Goal: Task Accomplishment & Management: Manage account settings

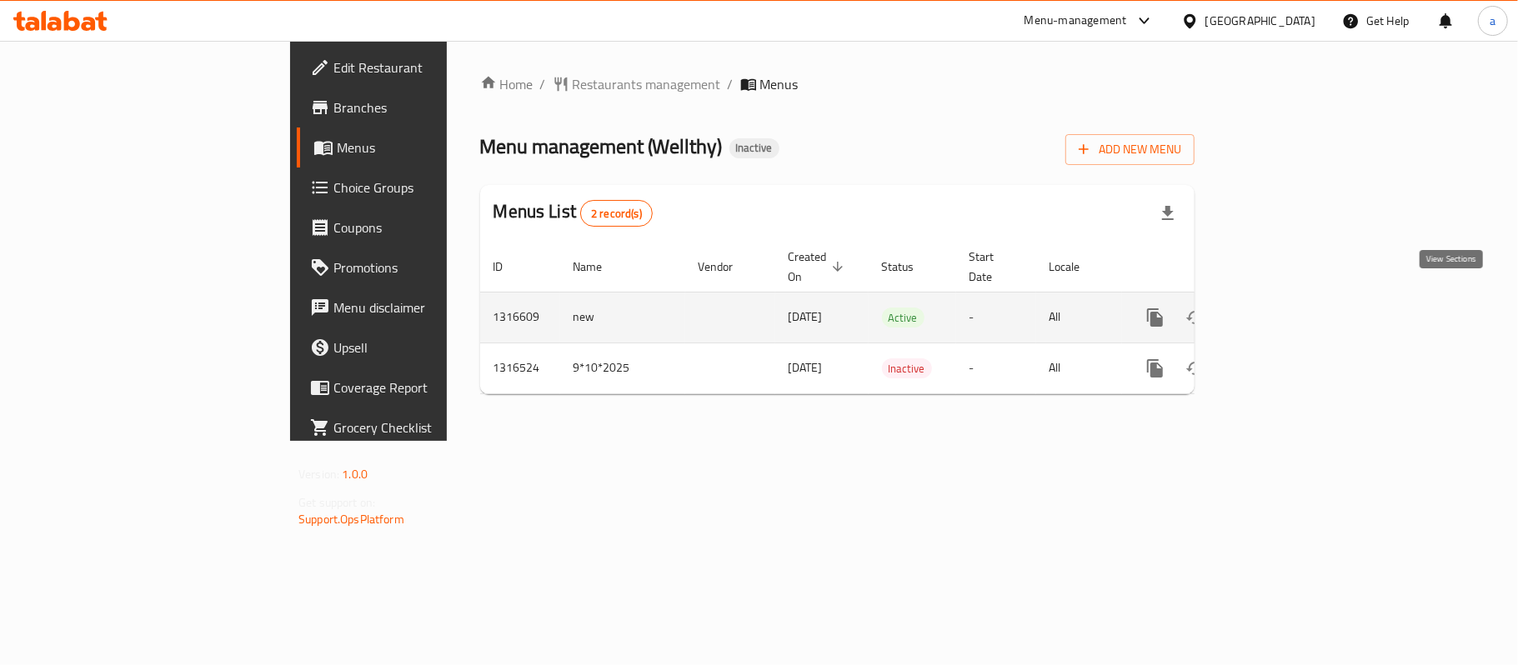
click at [1285, 308] on icon "enhanced table" at bounding box center [1275, 318] width 20 height 20
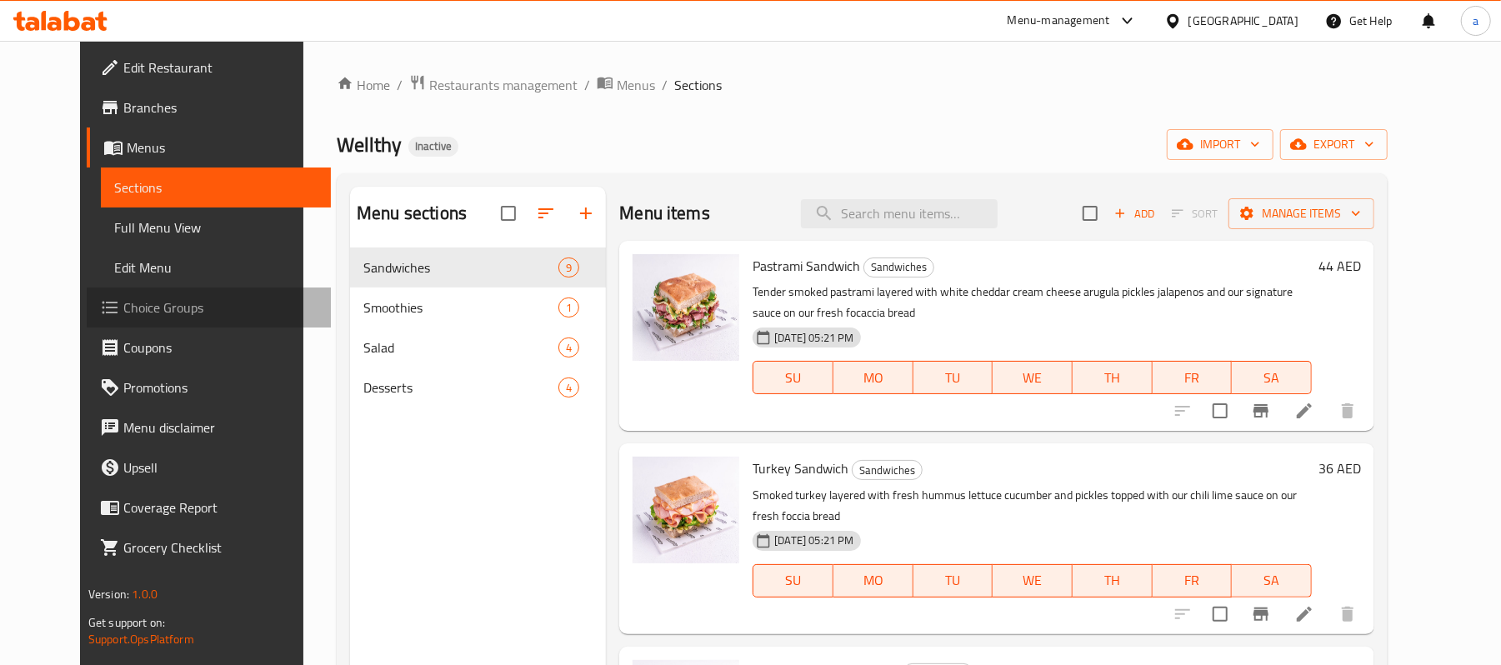
click at [131, 307] on span "Choice Groups" at bounding box center [220, 308] width 194 height 20
click at [123, 308] on span "Choice Groups" at bounding box center [220, 308] width 194 height 20
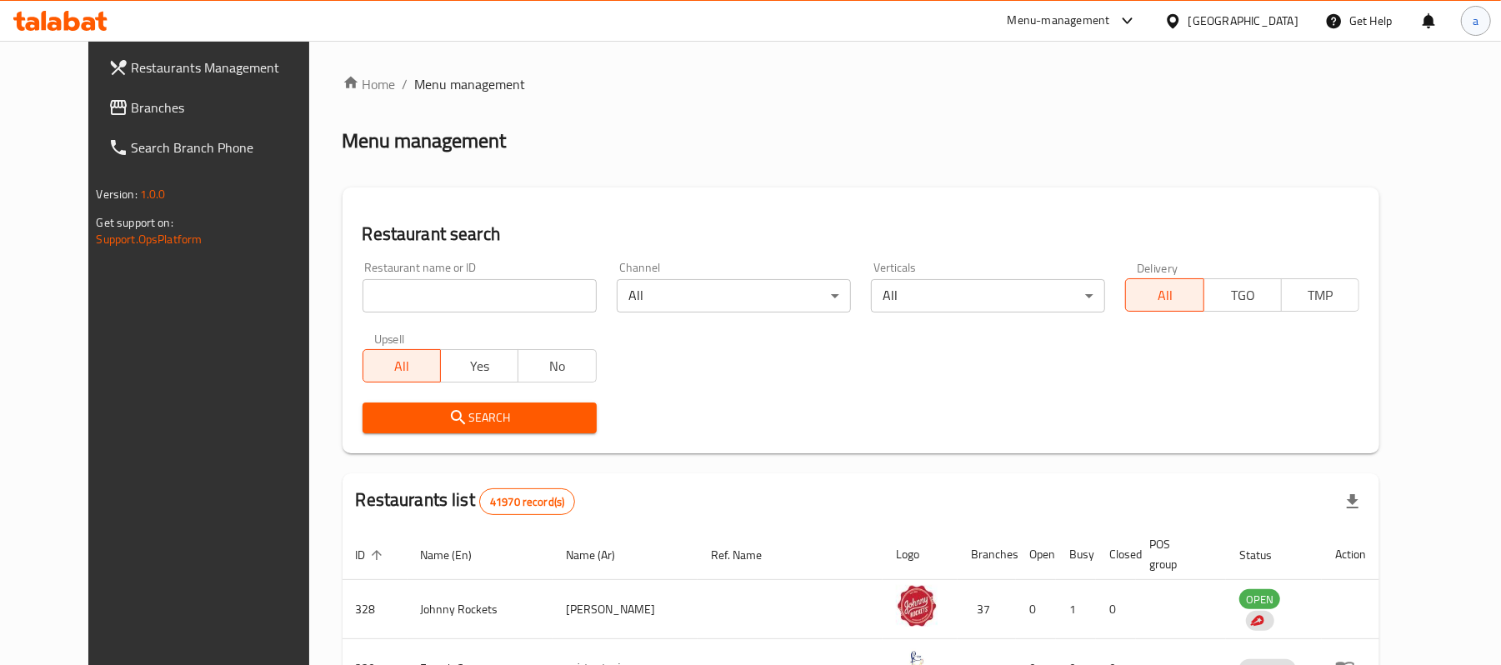
click at [1478, 24] on span "a" at bounding box center [1476, 21] width 6 height 18
click at [1372, 178] on div "Logout" at bounding box center [1366, 178] width 197 height 22
